Goal: Task Accomplishment & Management: Manage account settings

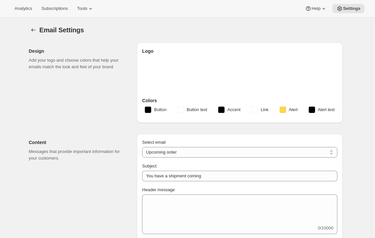
select select "subscriptionMessage"
select select "5"
select select "15"
select select "6"
type input "Two Estates"
